Goal: Information Seeking & Learning: Learn about a topic

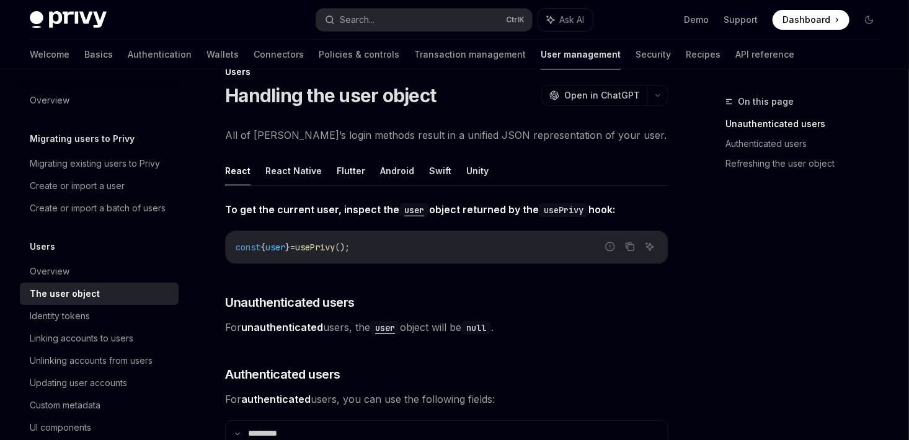
scroll to position [62, 0]
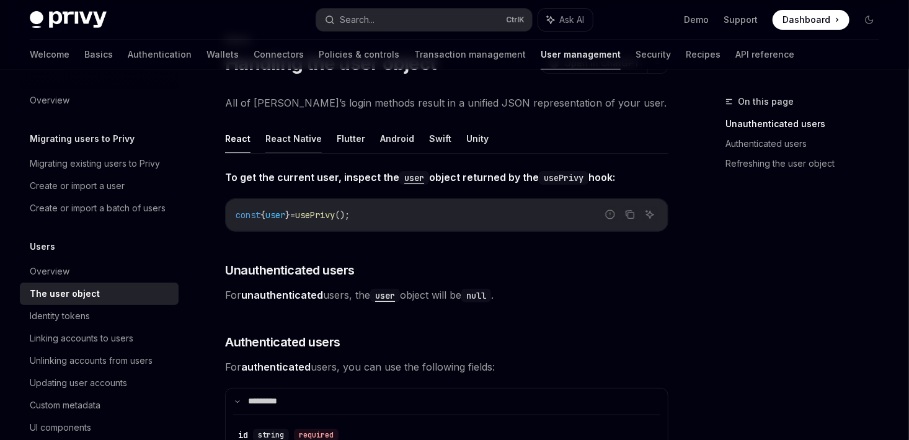
click at [271, 135] on button "React Native" at bounding box center [293, 138] width 56 height 29
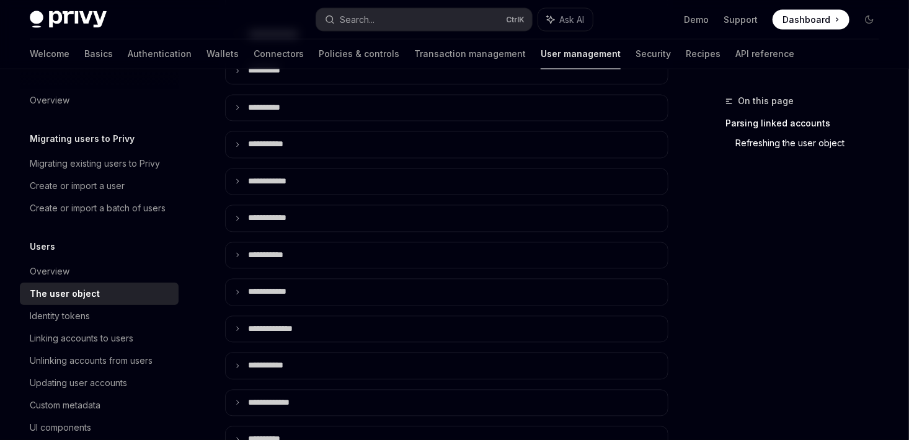
scroll to position [1091, 0]
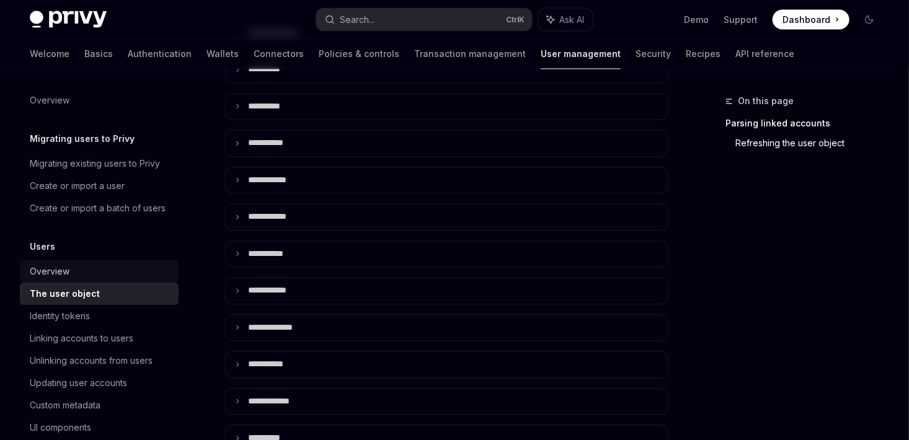
click at [65, 279] on div "Overview" at bounding box center [50, 271] width 40 height 15
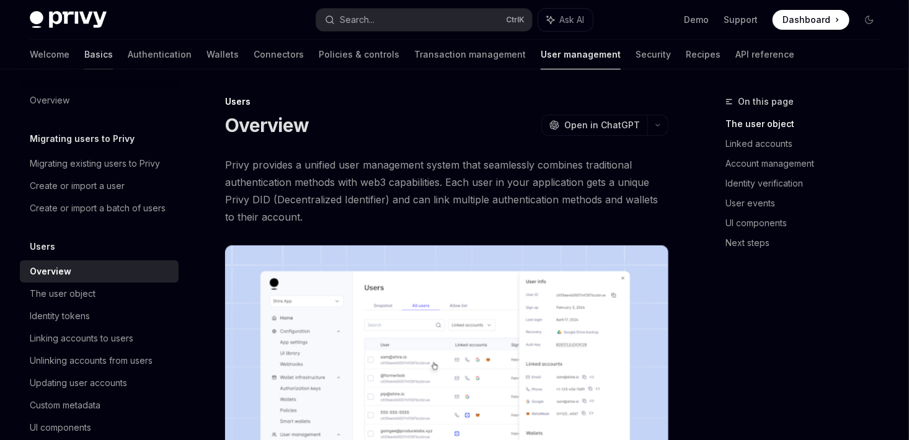
click at [84, 53] on link "Basics" at bounding box center [98, 55] width 29 height 30
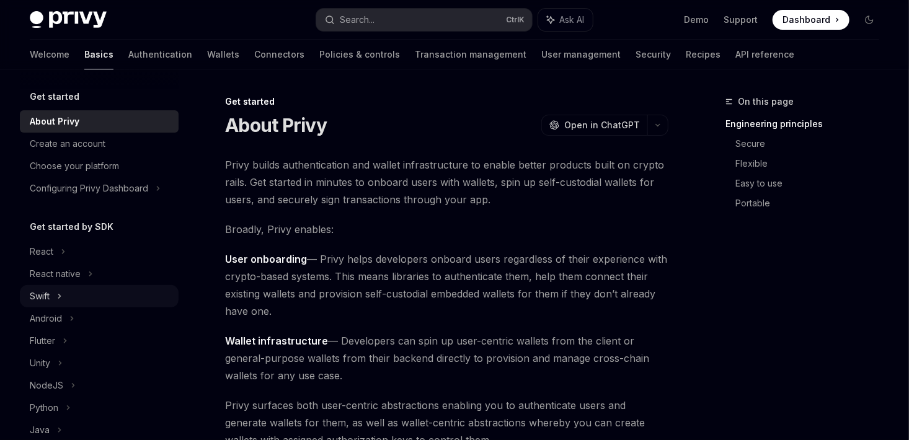
scroll to position [9, 0]
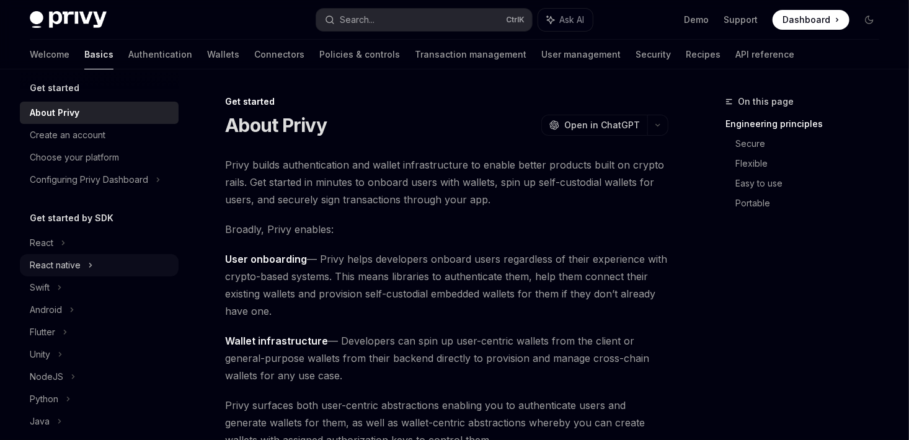
click at [75, 265] on div "React native" at bounding box center [55, 265] width 51 height 15
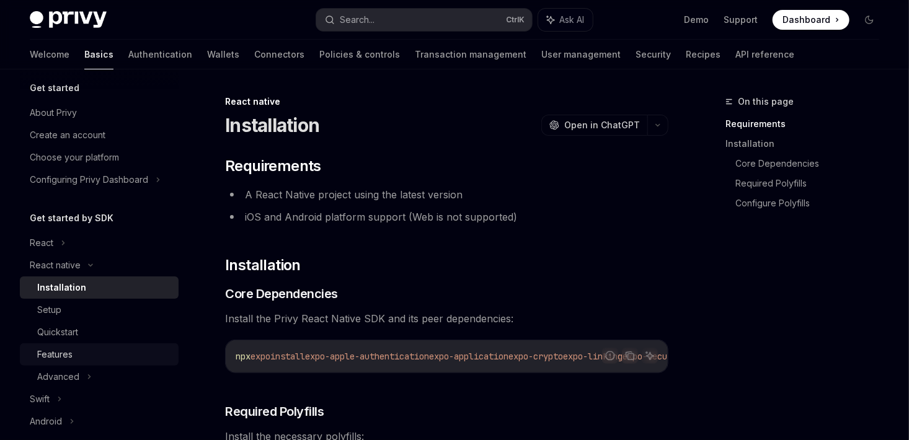
click at [86, 353] on div "Features" at bounding box center [104, 354] width 134 height 15
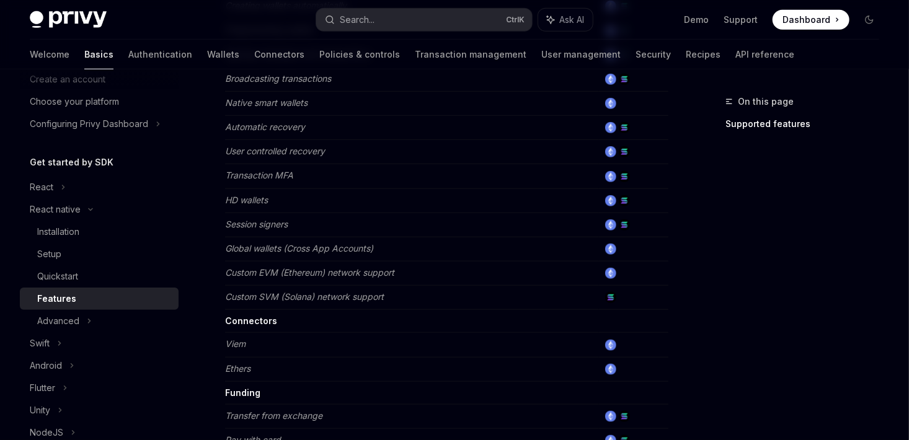
scroll to position [514, 0]
click at [83, 315] on div "Advanced" at bounding box center [99, 321] width 159 height 22
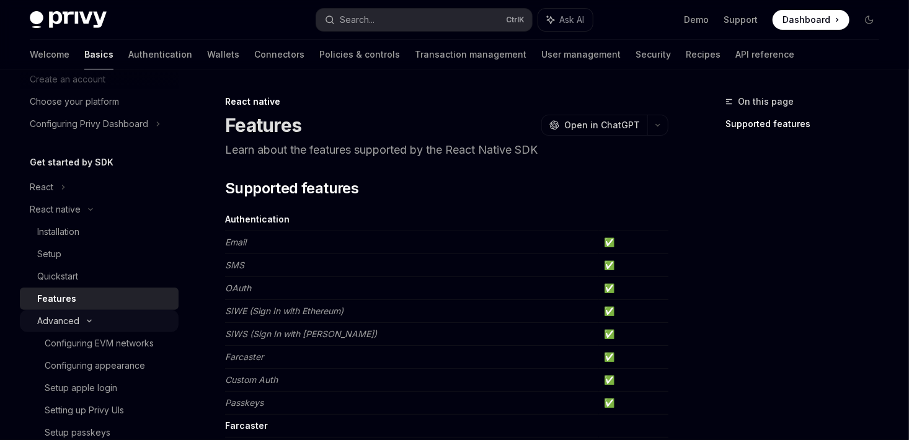
type textarea "*"
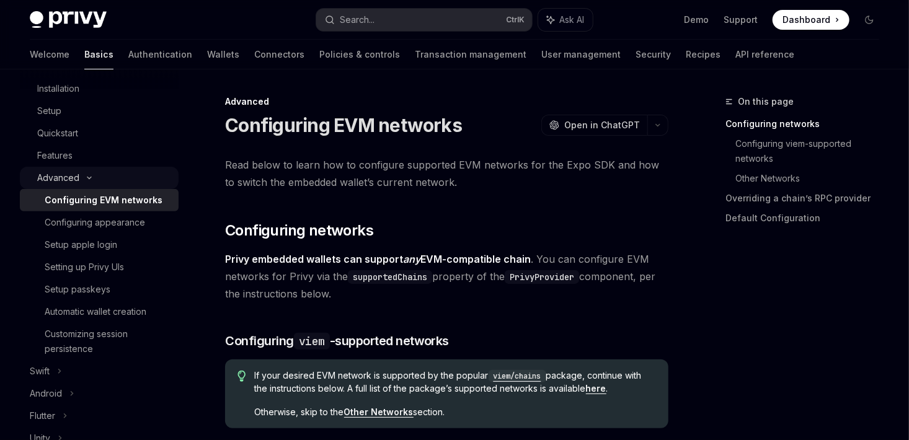
scroll to position [231, 0]
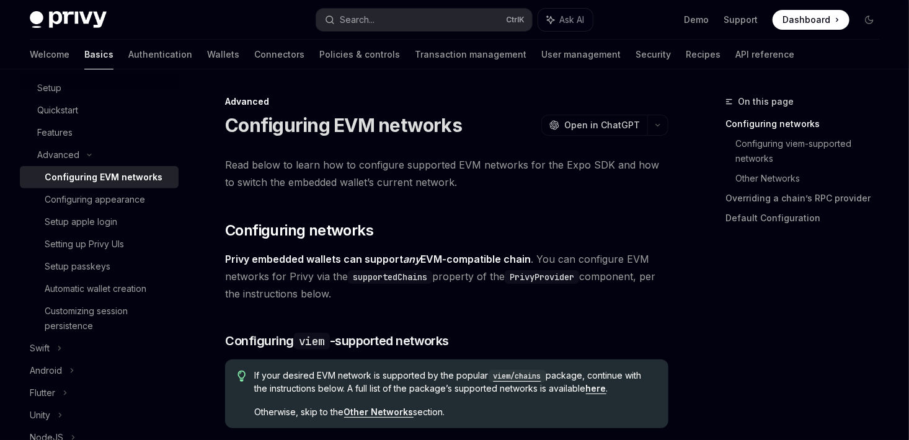
click at [373, 36] on div "Privy Docs home page Search... Ctrl K Ask AI Demo Support Dashboard Dashboard S…" at bounding box center [454, 20] width 849 height 40
click at [345, 16] on div "Search..." at bounding box center [357, 19] width 35 height 15
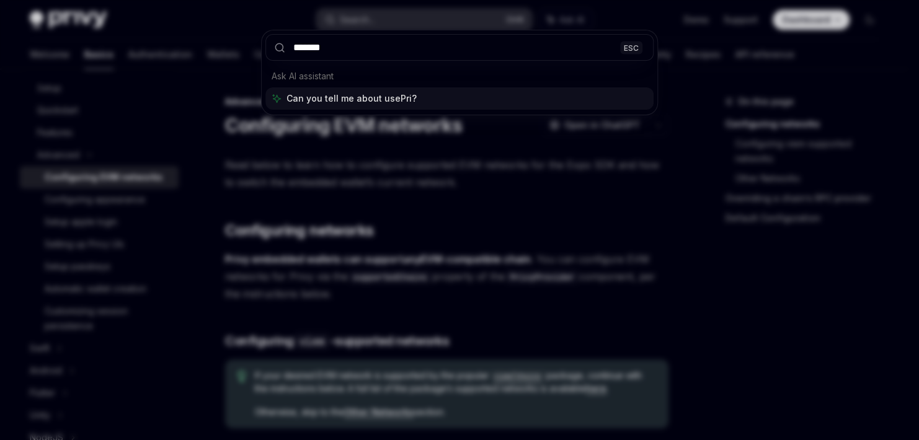
type input "********"
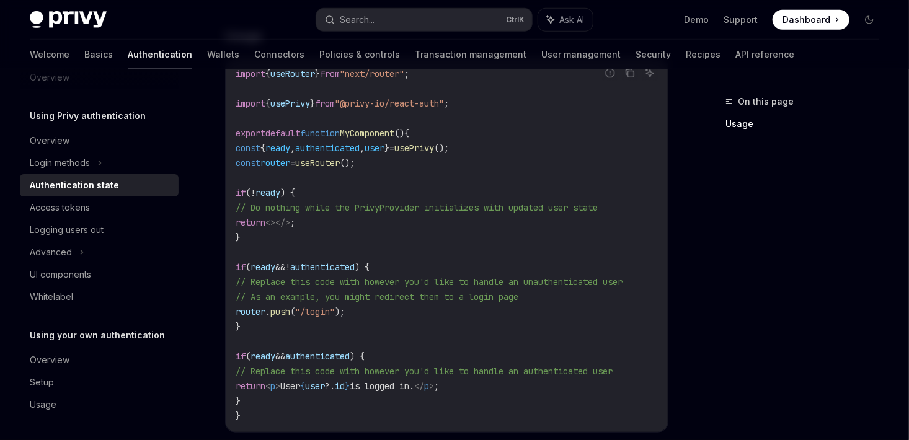
scroll to position [415, 0]
click at [541, 65] on link "User management" at bounding box center [580, 55] width 79 height 30
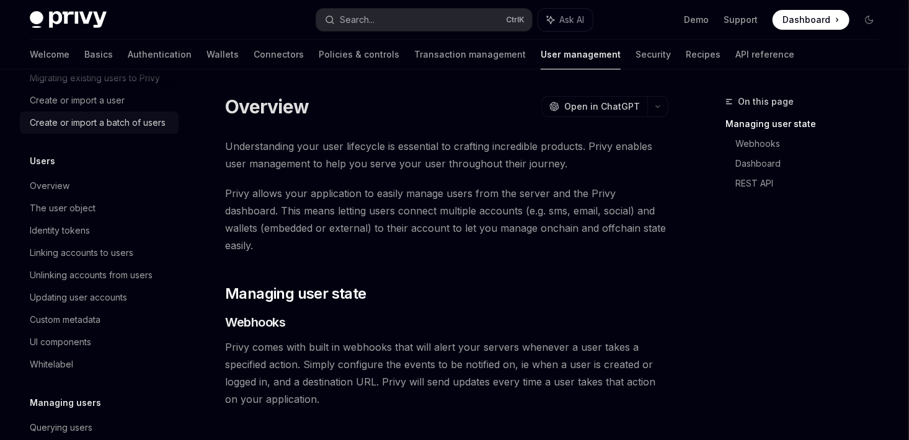
scroll to position [87, 0]
click at [84, 213] on link "The user object" at bounding box center [99, 207] width 159 height 22
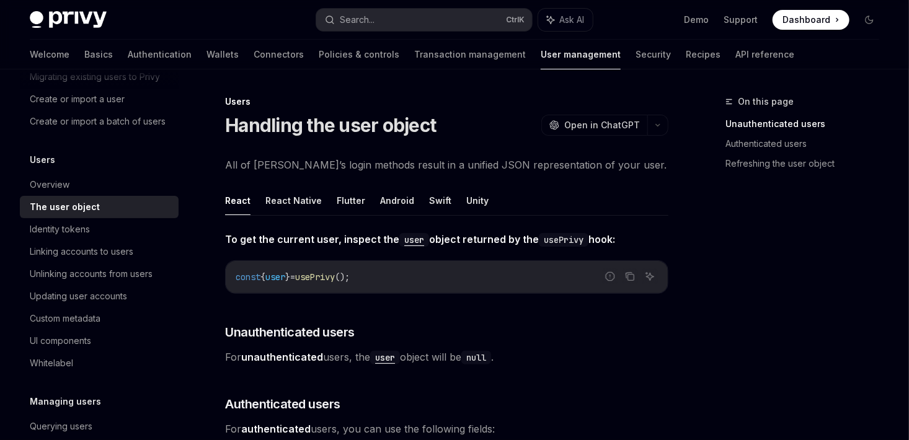
scroll to position [2, 0]
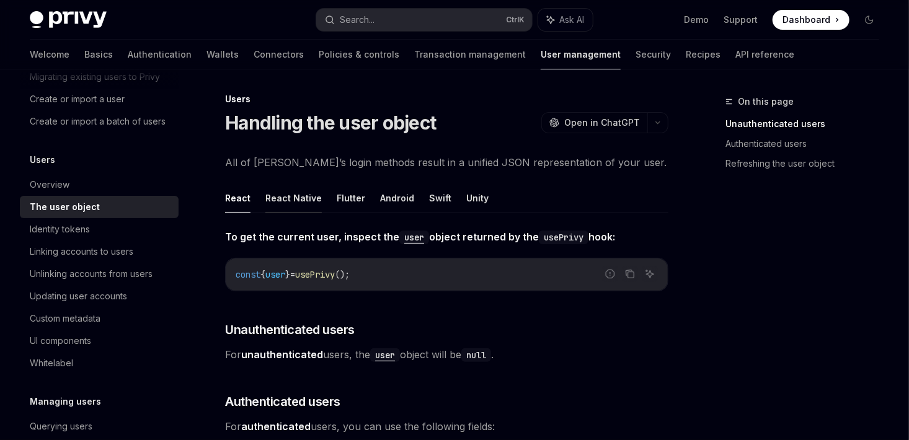
click at [294, 201] on button "React Native" at bounding box center [293, 197] width 56 height 29
type textarea "*"
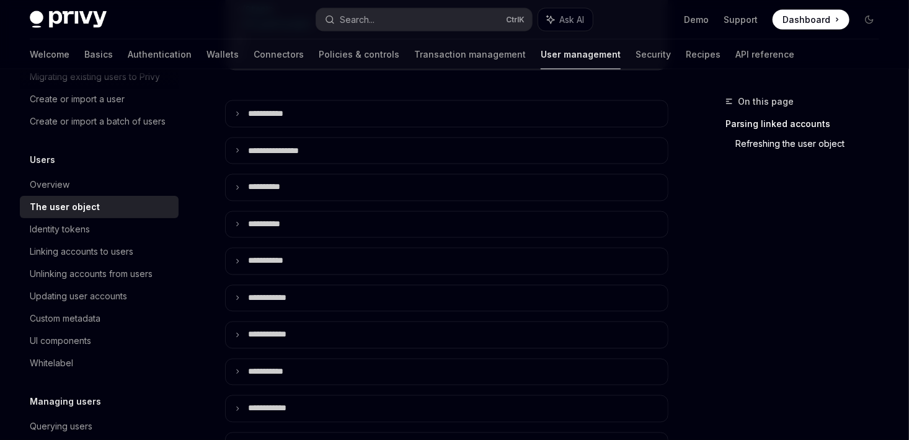
scroll to position [979, 0]
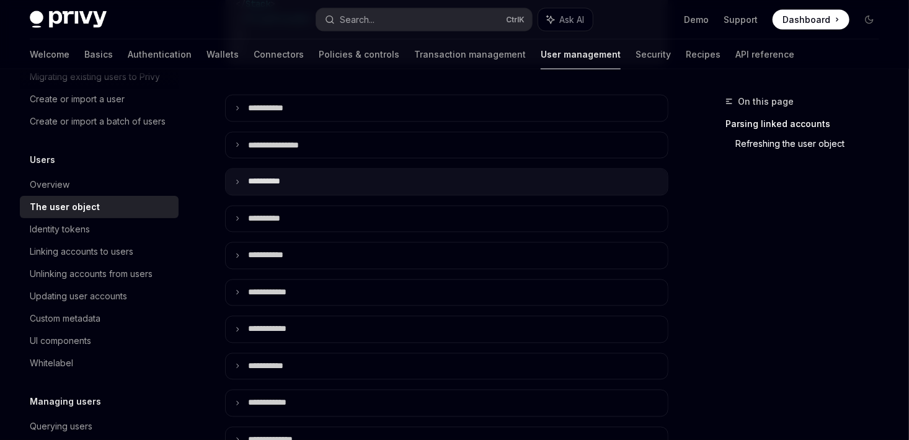
click at [294, 169] on summary "**** *****" at bounding box center [447, 182] width 442 height 26
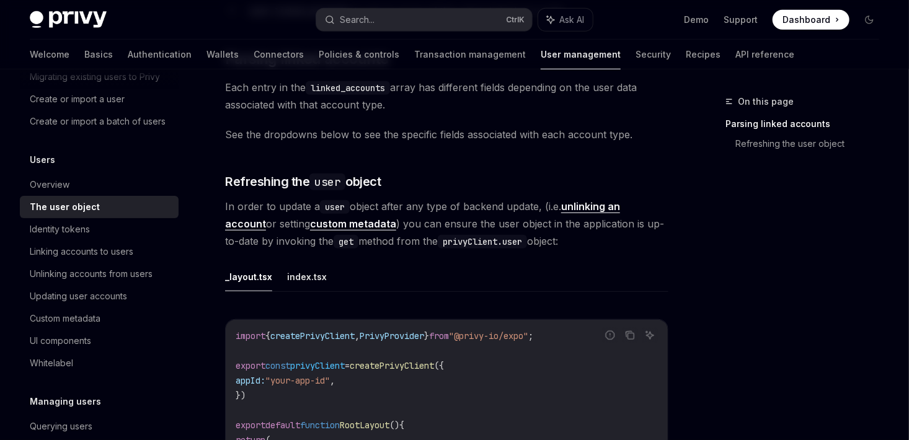
scroll to position [400, 0]
